Goal: Information Seeking & Learning: Find specific fact

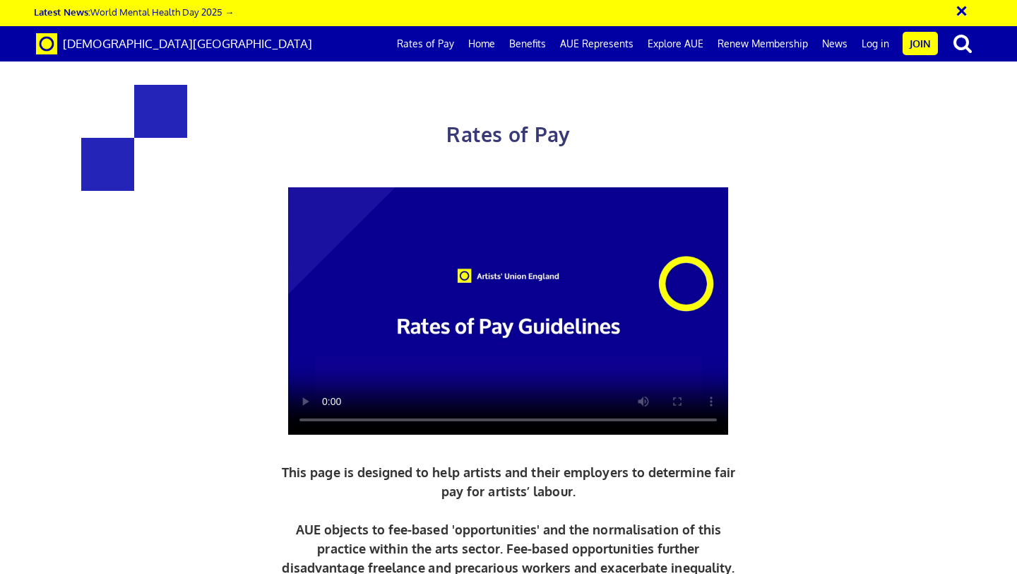
scroll to position [2424, 0]
